Goal: Information Seeking & Learning: Learn about a topic

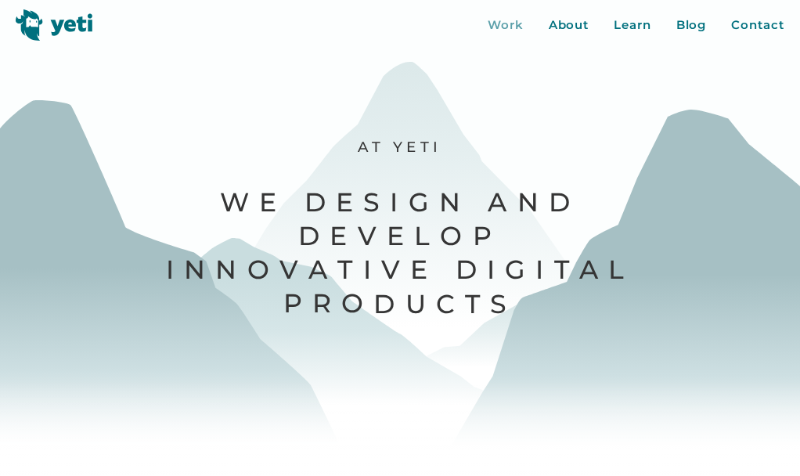
click at [504, 17] on div "Work" at bounding box center [505, 25] width 36 height 18
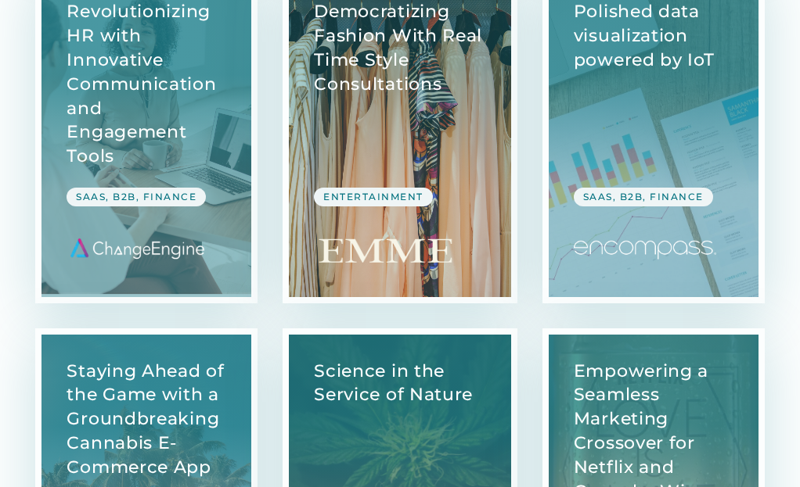
scroll to position [1704, 0]
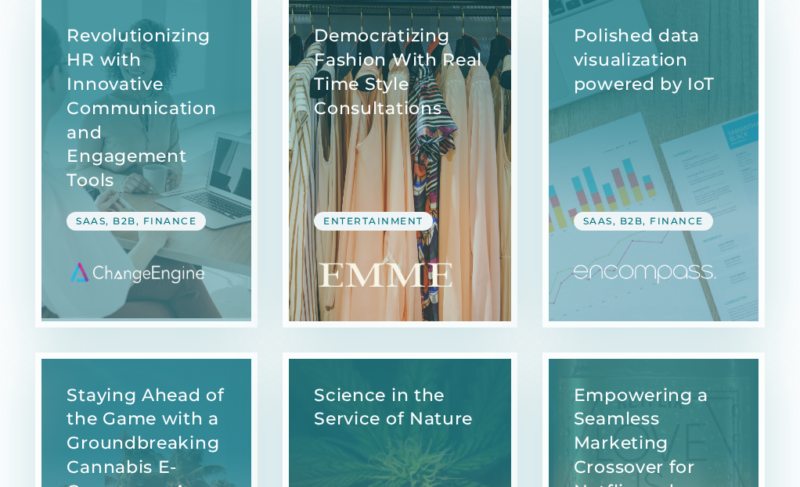
click at [356, 155] on link "View Case Study" at bounding box center [400, 160] width 222 height 322
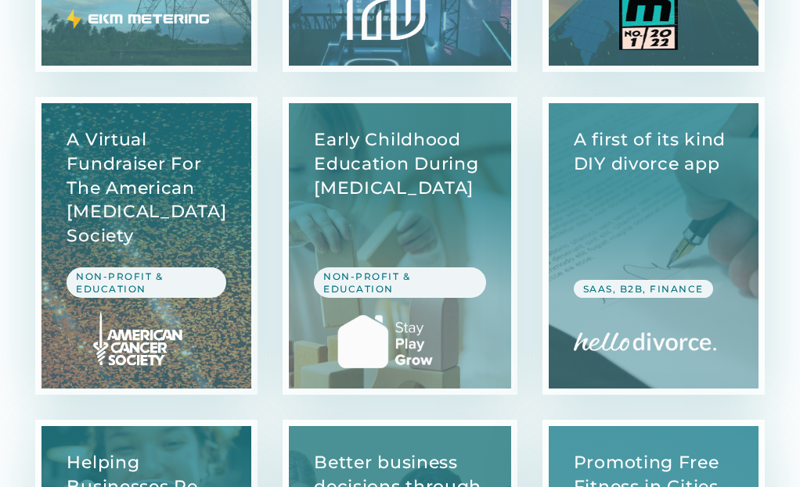
scroll to position [3527, 0]
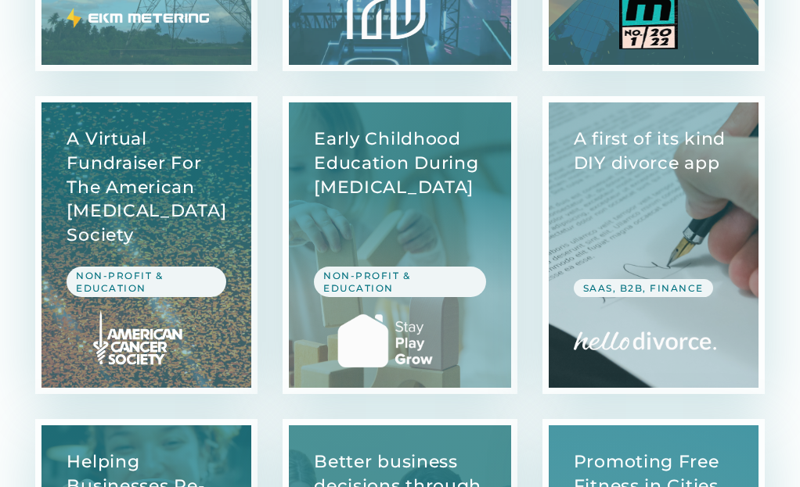
click at [643, 235] on link "View Case Study" at bounding box center [653, 245] width 210 height 286
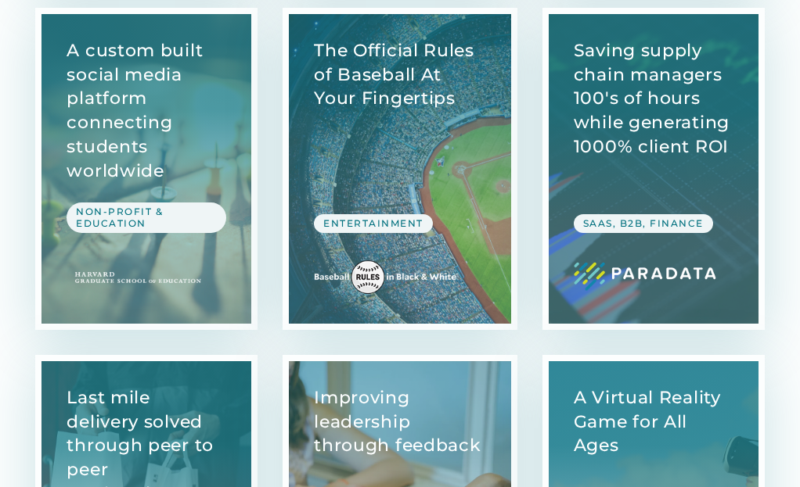
scroll to position [4057, 0]
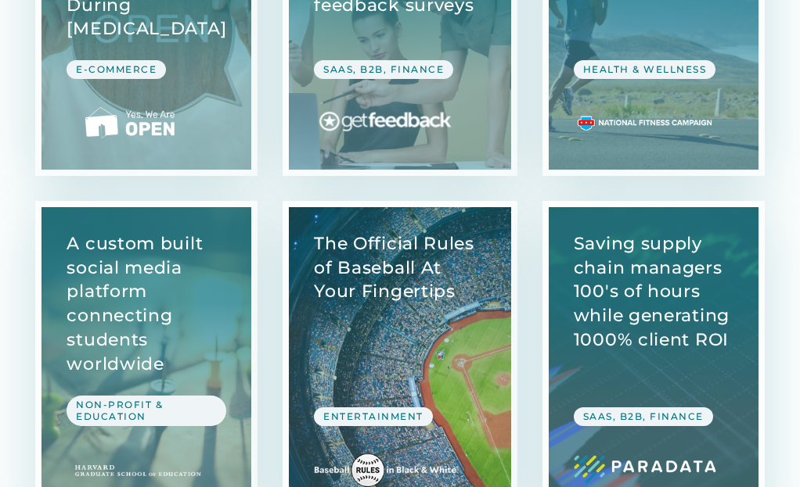
click at [395, 299] on link "View Case Study" at bounding box center [400, 362] width 222 height 310
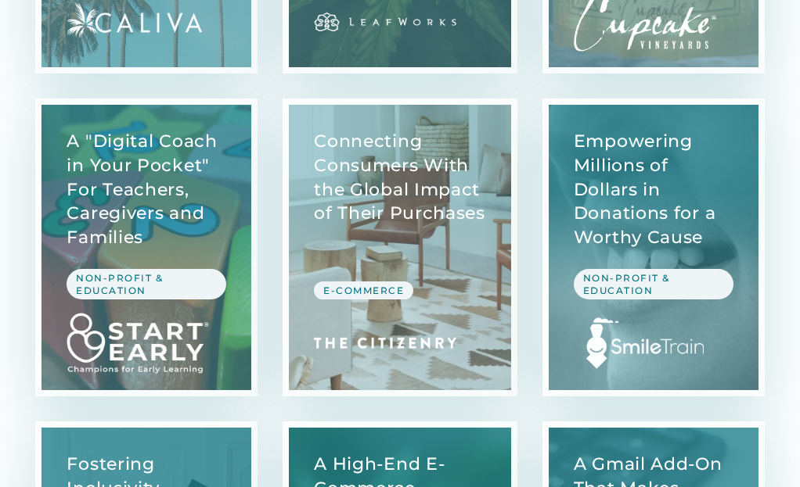
scroll to position [2396, 0]
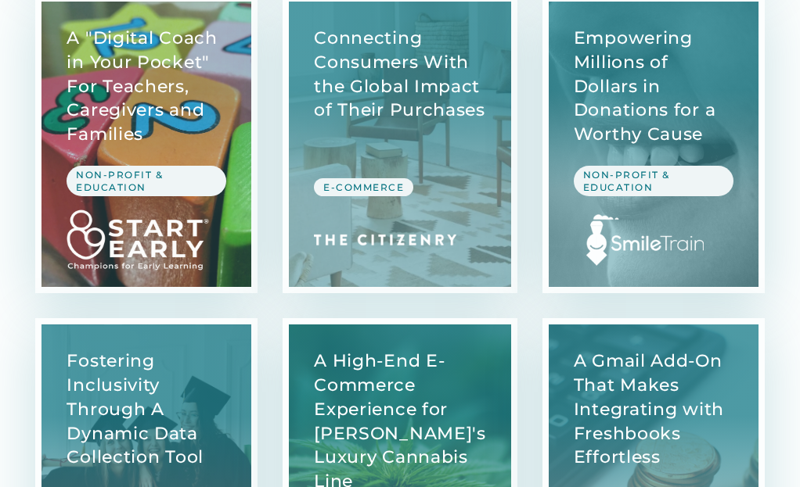
click at [167, 118] on link "View Case Study" at bounding box center [146, 145] width 210 height 286
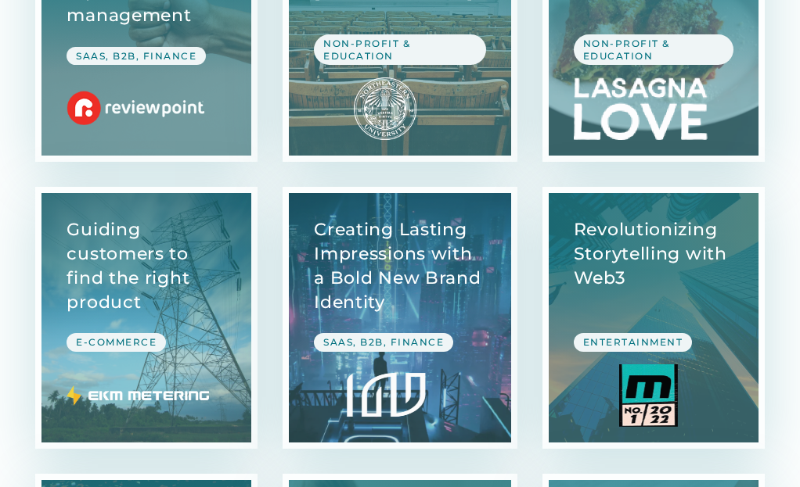
scroll to position [3149, 0]
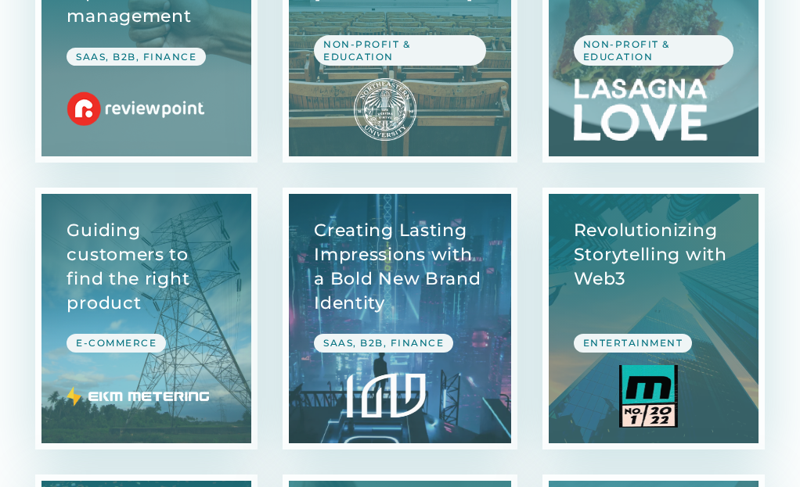
click at [177, 251] on link "View Case Study" at bounding box center [146, 319] width 210 height 250
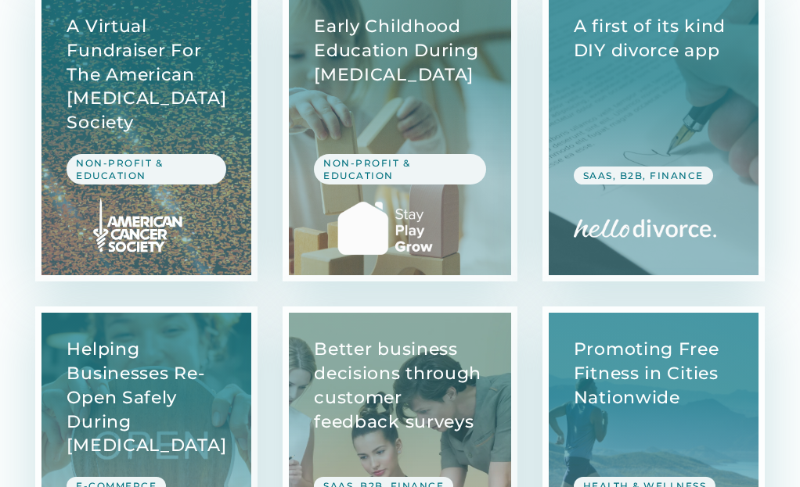
scroll to position [3509, 0]
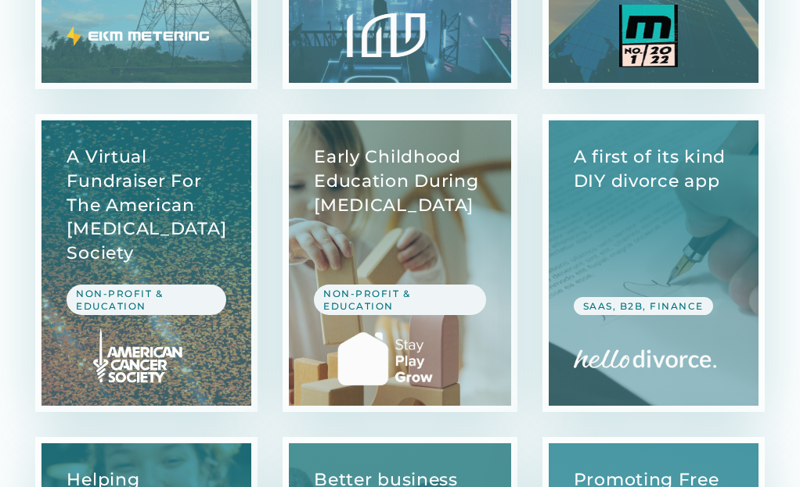
click at [421, 221] on link "View Case Study" at bounding box center [400, 263] width 222 height 286
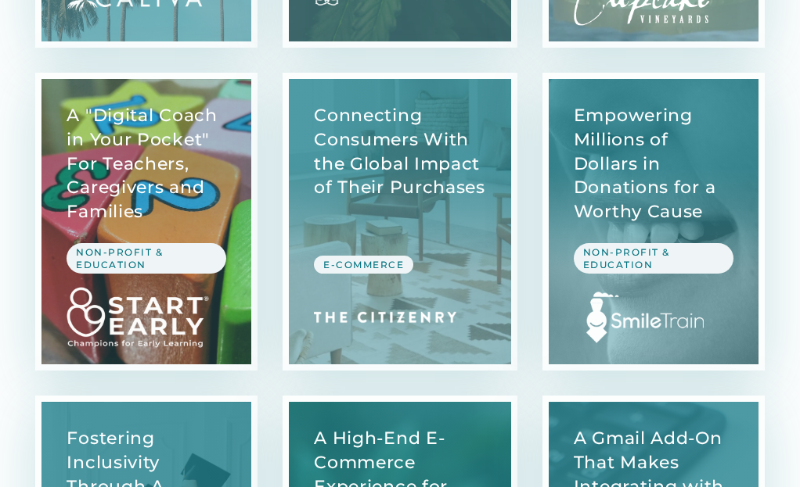
scroll to position [2006, 0]
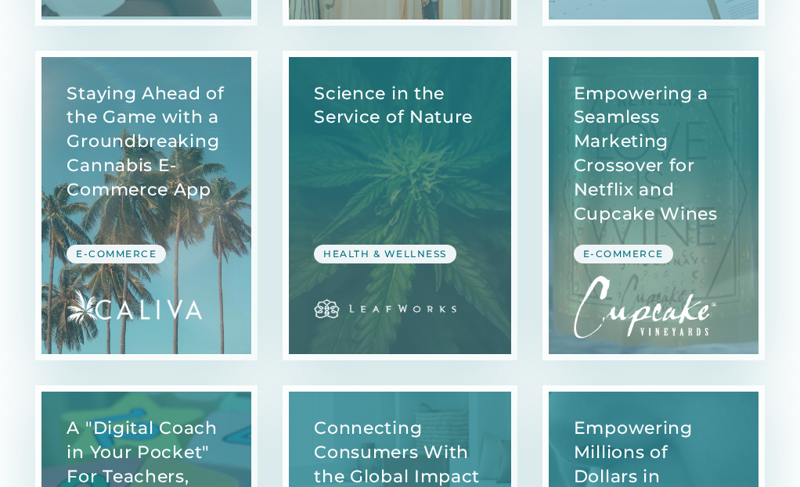
click at [235, 237] on link "View Case Study" at bounding box center [146, 205] width 210 height 297
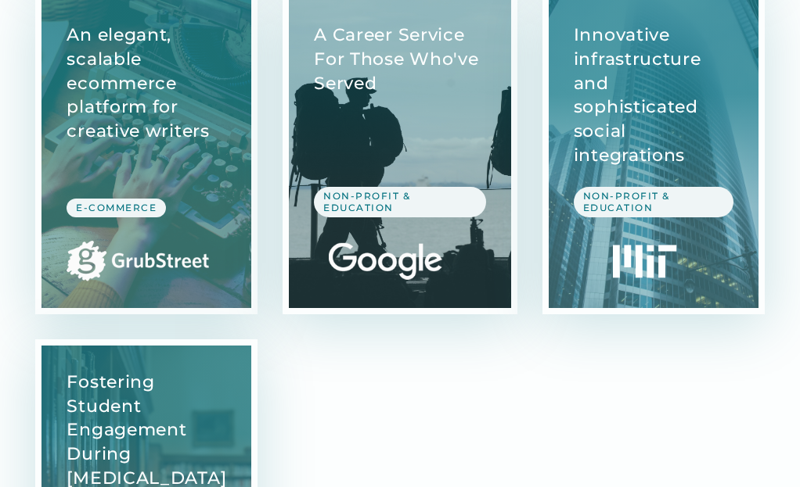
scroll to position [5320, 0]
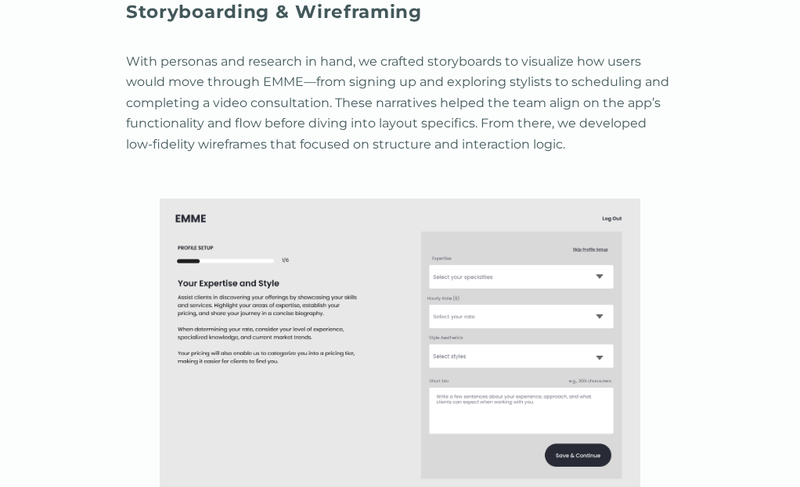
scroll to position [3677, 0]
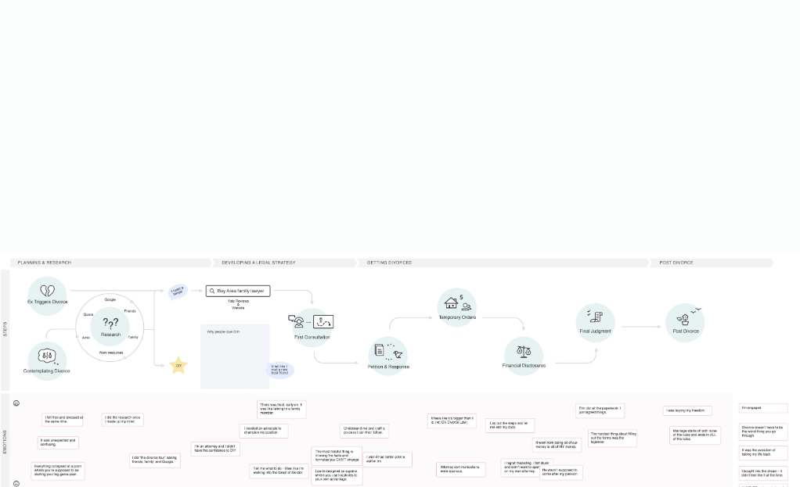
scroll to position [4459, 0]
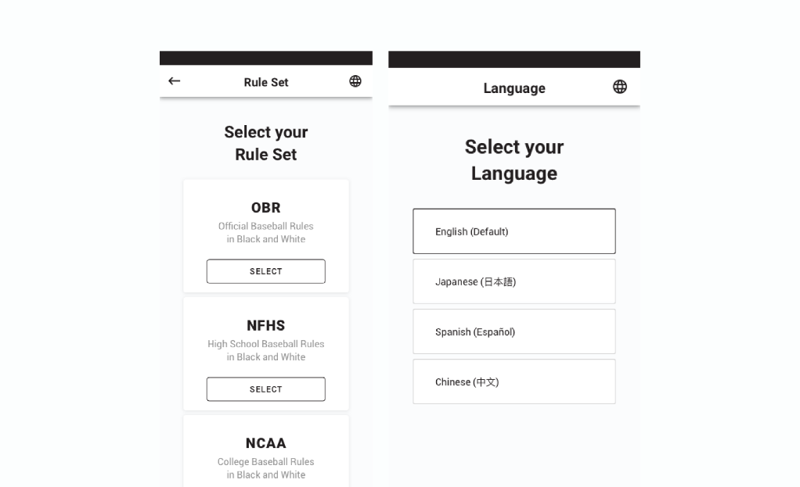
scroll to position [2425, 0]
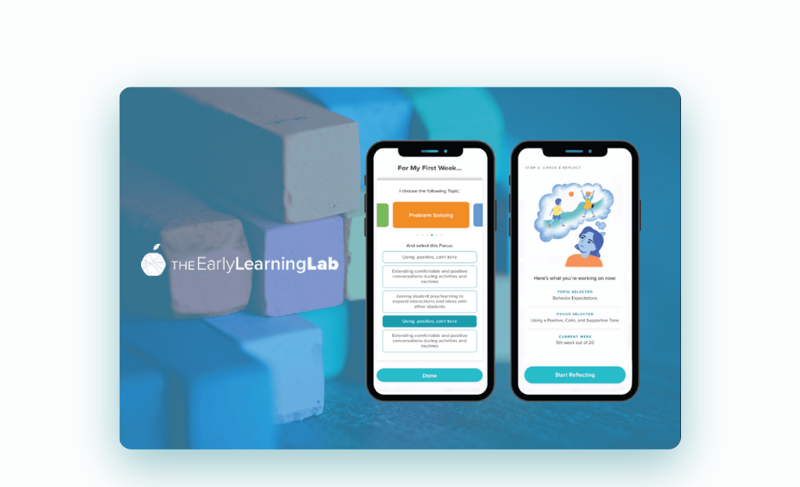
scroll to position [626, 0]
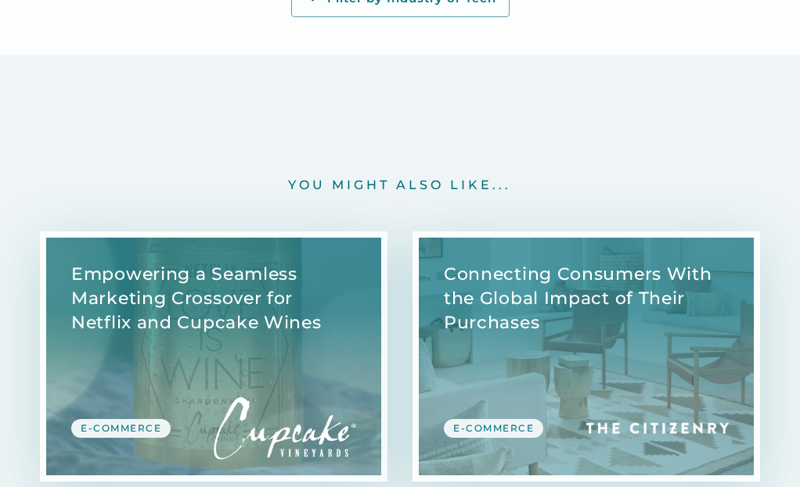
scroll to position [7354, 0]
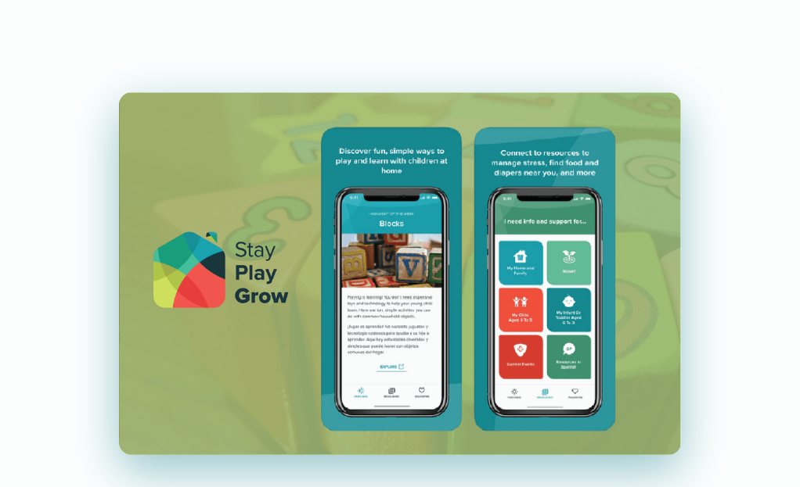
scroll to position [548, 0]
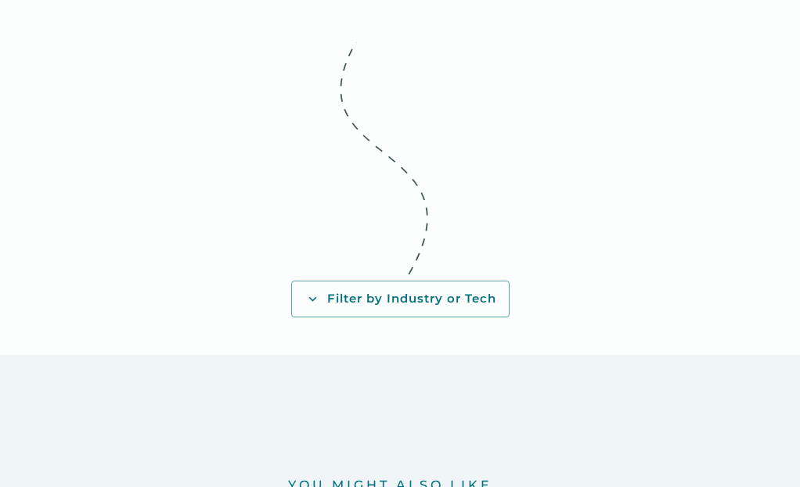
scroll to position [7667, 0]
